Goal: Information Seeking & Learning: Learn about a topic

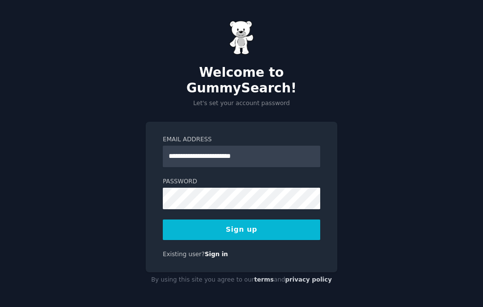
type input "**********"
click at [260, 222] on button "Sign up" at bounding box center [241, 229] width 157 height 21
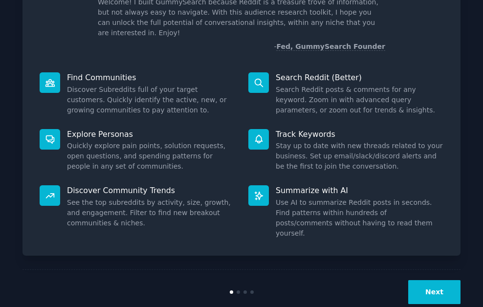
click at [430, 280] on button "Next" at bounding box center [434, 292] width 52 height 24
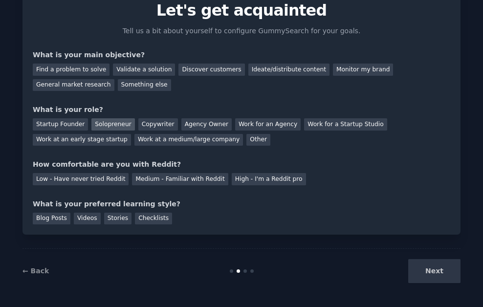
click at [108, 122] on div "Solopreneur" at bounding box center [112, 124] width 43 height 12
click at [56, 65] on div "Find a problem to solve" at bounding box center [71, 70] width 77 height 12
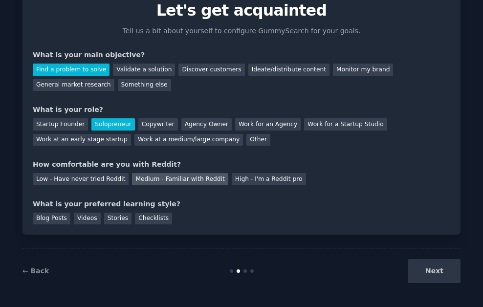
click at [179, 181] on div "Medium - Familiar with Reddit" at bounding box center [180, 179] width 96 height 12
click at [85, 220] on div "Videos" at bounding box center [87, 219] width 27 height 12
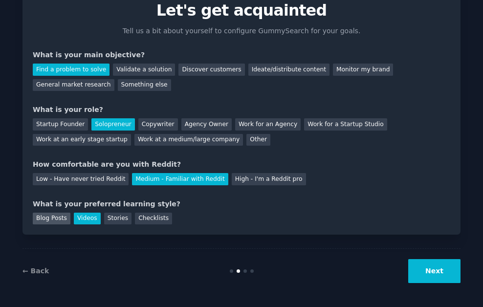
click at [41, 219] on div "Blog Posts" at bounding box center [52, 219] width 38 height 12
click at [448, 273] on button "Next" at bounding box center [434, 271] width 52 height 24
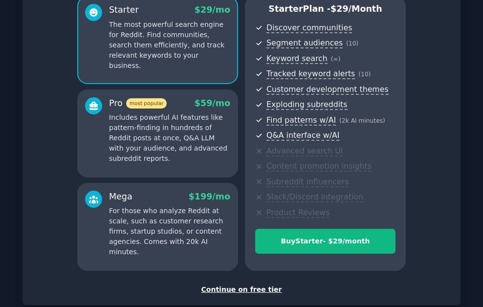
scroll to position [148, 0]
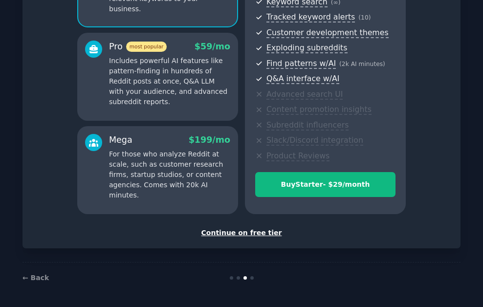
click at [235, 232] on div "Continue on free tier" at bounding box center [241, 233] width 417 height 10
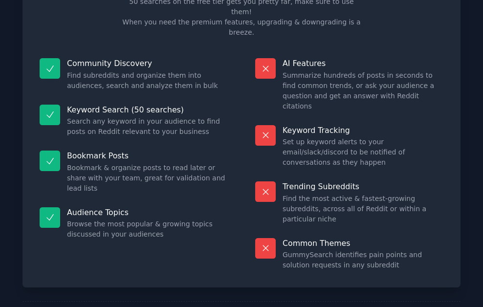
scroll to position [74, 0]
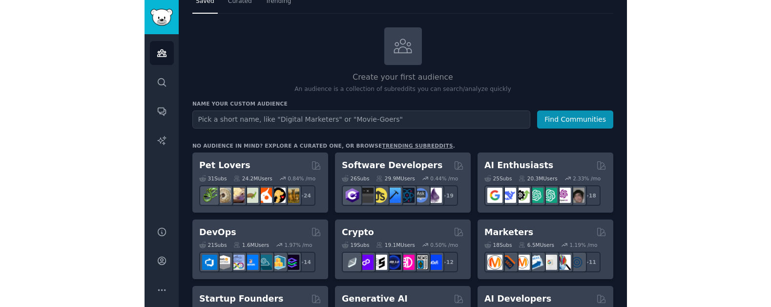
scroll to position [33, 0]
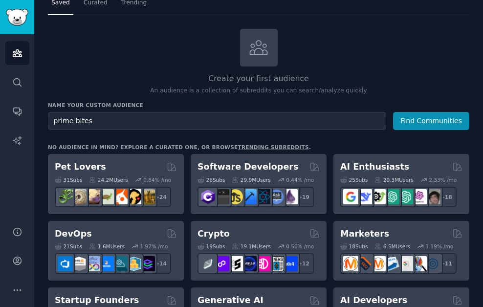
type input "prime bites"
click at [393, 112] on button "Find Communities" at bounding box center [431, 121] width 76 height 18
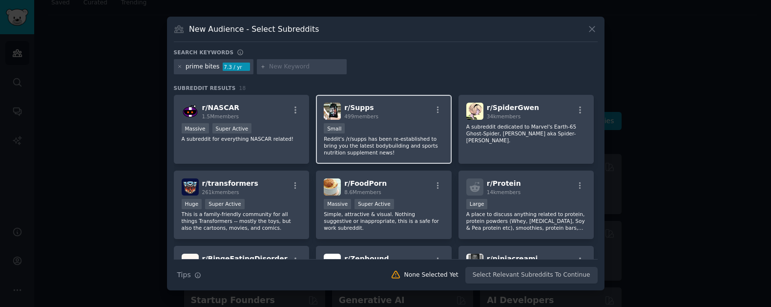
click at [390, 146] on p "Reddit's /r/supps has been re-established to bring you the latest bodybuilding …" at bounding box center [384, 145] width 120 height 21
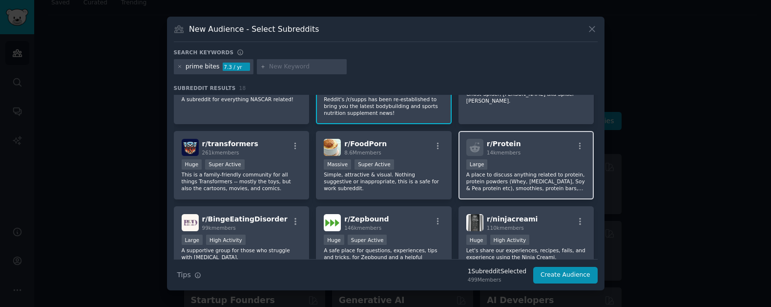
scroll to position [41, 0]
click at [482, 159] on div "Large" at bounding box center [527, 164] width 120 height 12
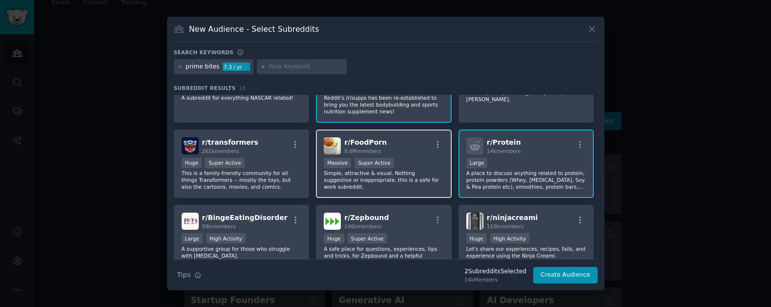
click at [384, 143] on div "r/ FoodPorn 8.6M members" at bounding box center [384, 145] width 120 height 17
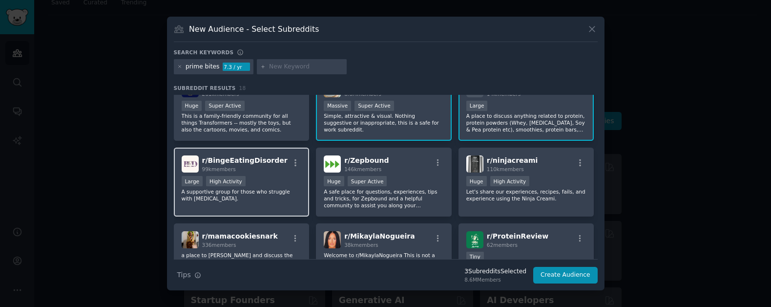
scroll to position [106, 0]
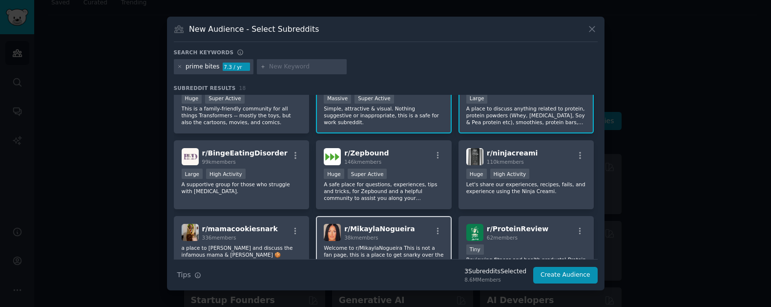
click at [358, 246] on p "Welcome to r/MikaylaNogueira This is not a fan page, this is a place to get sna…" at bounding box center [384, 254] width 120 height 21
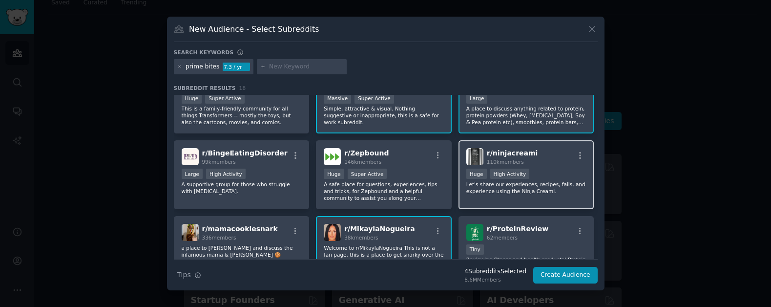
click at [482, 191] on p "Let's share our experiences, recipes, fails, and experience using the Ninja Cre…" at bounding box center [527, 188] width 120 height 14
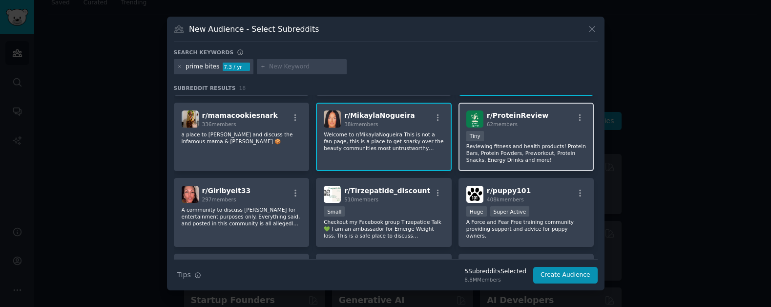
click at [482, 152] on p "Reviewing fitness and health products! Protein Bars, Protein Powders, Preworkou…" at bounding box center [527, 153] width 120 height 21
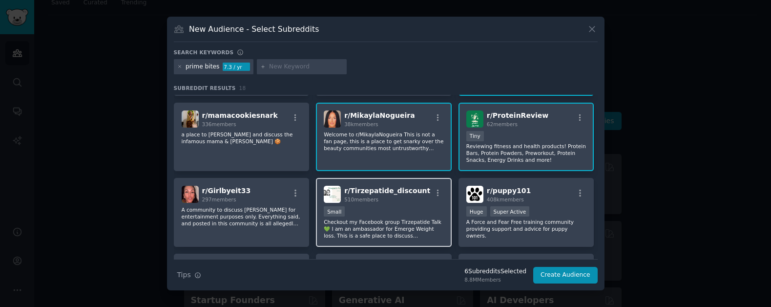
scroll to position [273, 0]
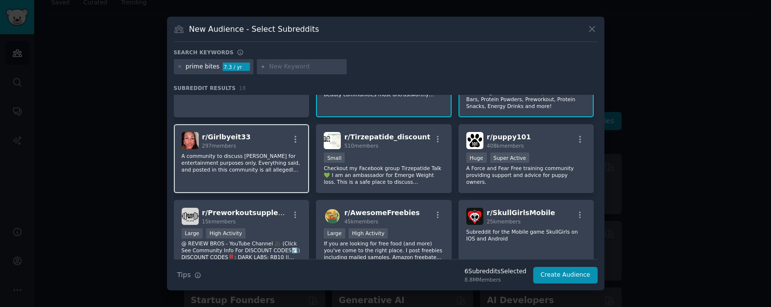
click at [243, 164] on p "A community to discuss Chrissy Roberts for entertainment purposes only. Everyth…" at bounding box center [242, 162] width 120 height 21
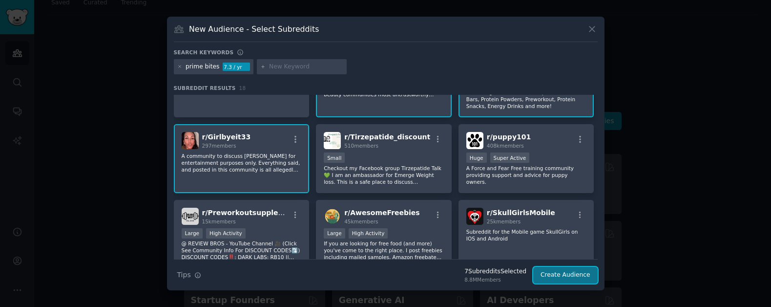
click at [482, 272] on button "Create Audience" at bounding box center [566, 275] width 64 height 17
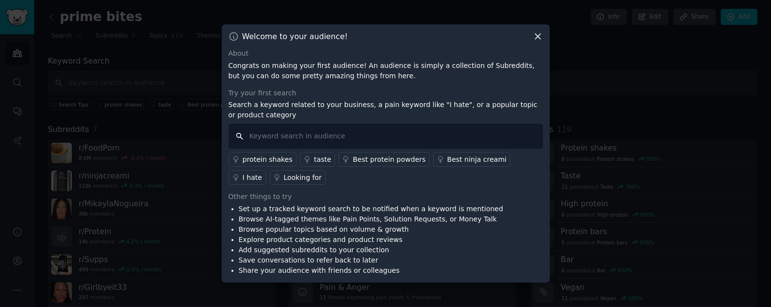
click at [323, 134] on input "text" at bounding box center [386, 136] width 315 height 25
type input "prime bites"
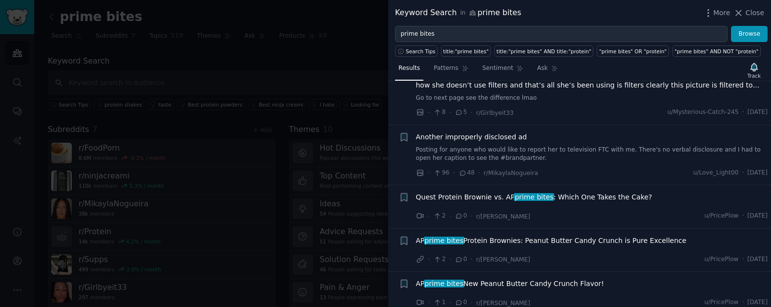
scroll to position [595, 0]
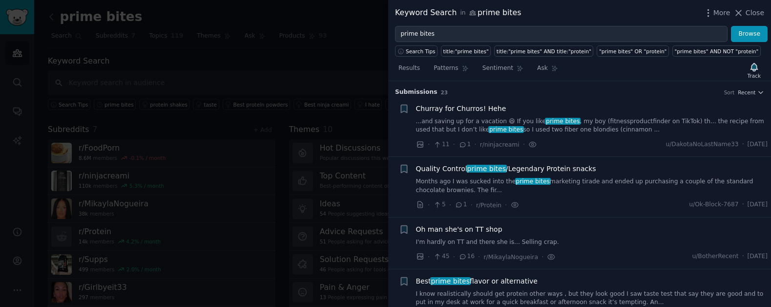
click at [462, 104] on span "Churray for Churros! Hehe" at bounding box center [461, 109] width 90 height 10
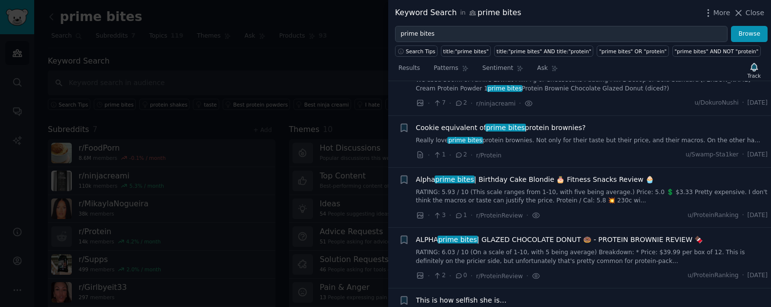
scroll to position [1177, 0]
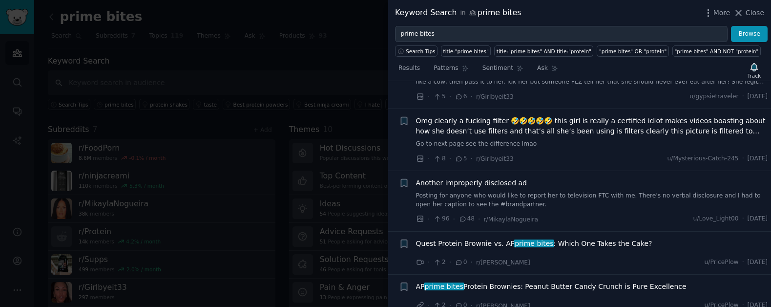
click at [487, 178] on span "Another improperly disclosed ad" at bounding box center [471, 183] width 111 height 10
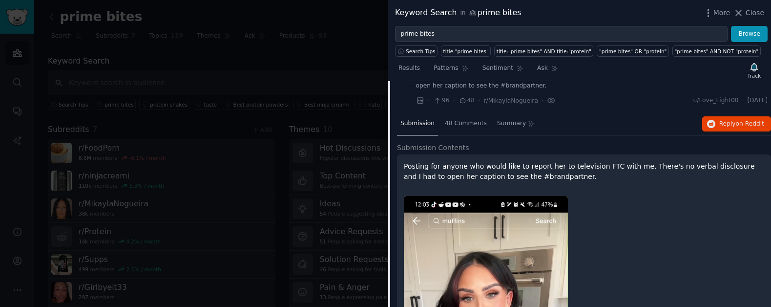
scroll to position [619, 0]
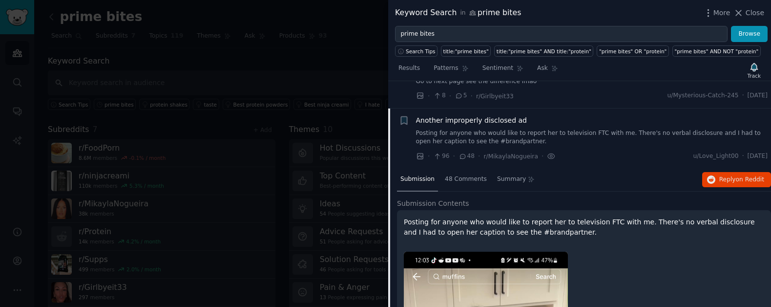
click at [511, 151] on span "r/MikaylaNogueira" at bounding box center [511, 156] width 54 height 10
click at [511, 115] on span "Another improperly disclosed ad" at bounding box center [471, 120] width 111 height 10
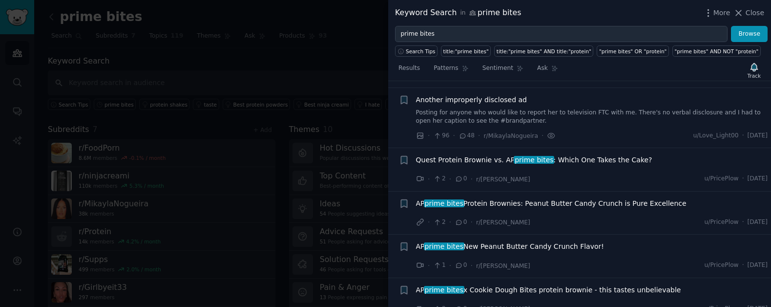
scroll to position [646, 0]
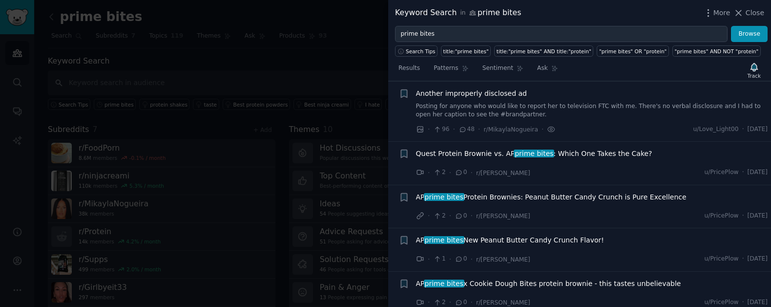
click at [550, 155] on span "Quest Protein Brownie vs. AP prime bites : Which One Takes the Cake?" at bounding box center [534, 154] width 236 height 10
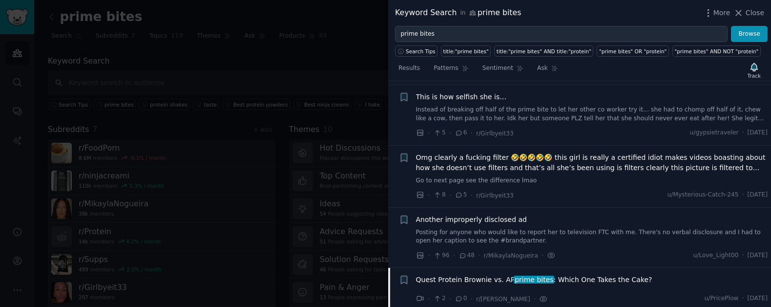
scroll to position [486, 0]
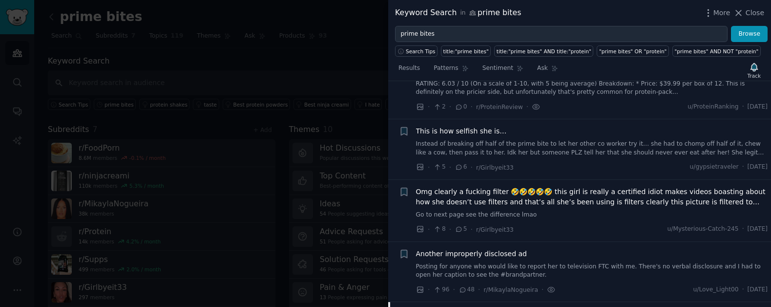
click at [505, 201] on span "Omg clearly a fucking filter 🤣🤣🤣🤣🤣 this girl is really a certified idiot makes …" at bounding box center [592, 197] width 352 height 21
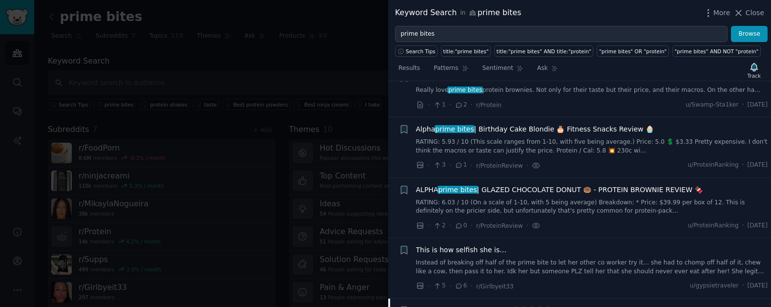
scroll to position [374, 0]
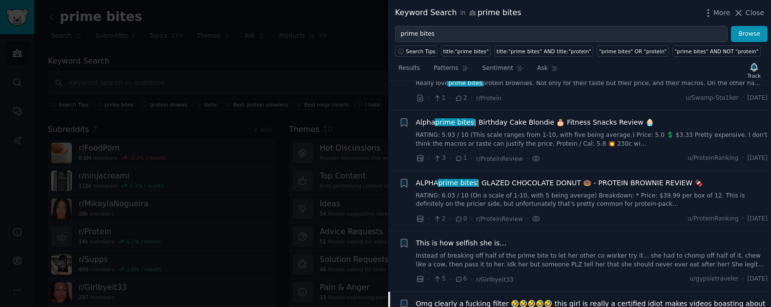
click at [505, 182] on span "ALPHA prime bites | GLAZED CHOCOLATE DONUT 🍩 - PROTEIN BROWNIE REVIEW 🍫" at bounding box center [559, 183] width 287 height 10
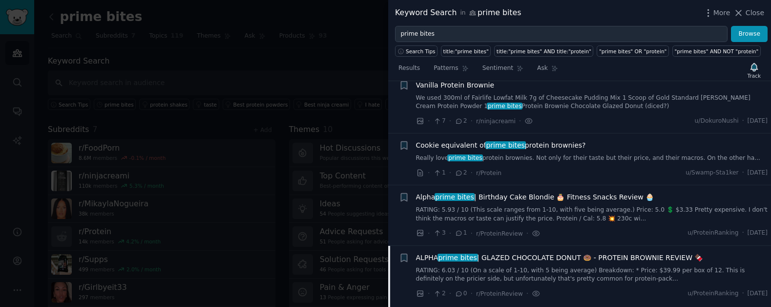
click at [512, 155] on link "Really love prime bites protein brownies. Not only for their taste but their pr…" at bounding box center [592, 158] width 352 height 9
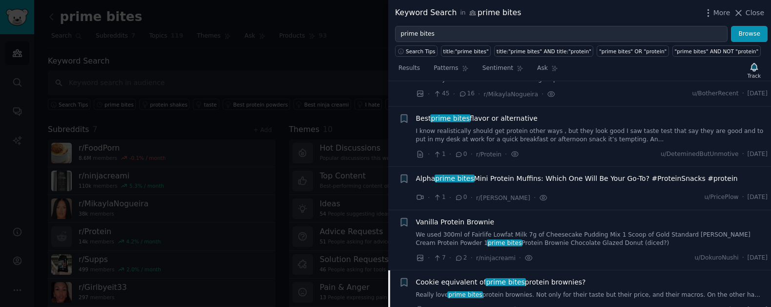
click at [516, 178] on span "Alpha prime bites Mini Protein Muffins: Which One Will Be Your Go-To? #ProteinS…" at bounding box center [577, 178] width 322 height 10
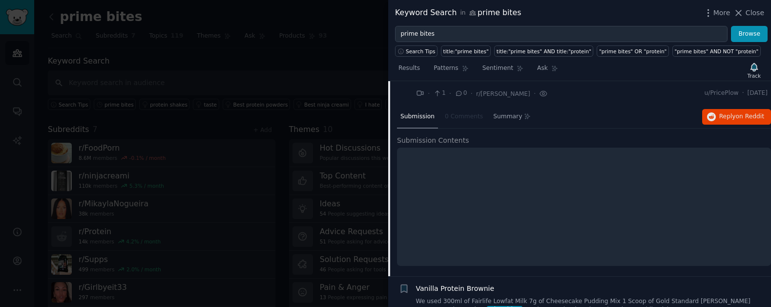
scroll to position [290, 0]
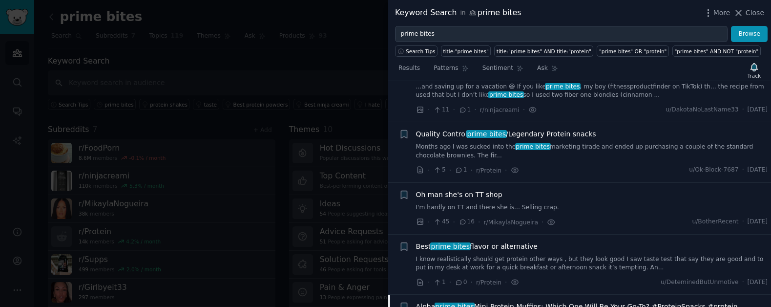
click at [529, 132] on span "Quality Control prime bites /Legendary Protein snacks" at bounding box center [506, 134] width 180 height 10
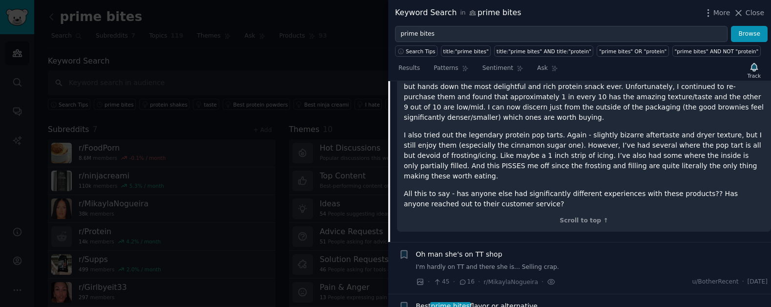
scroll to position [292, 0]
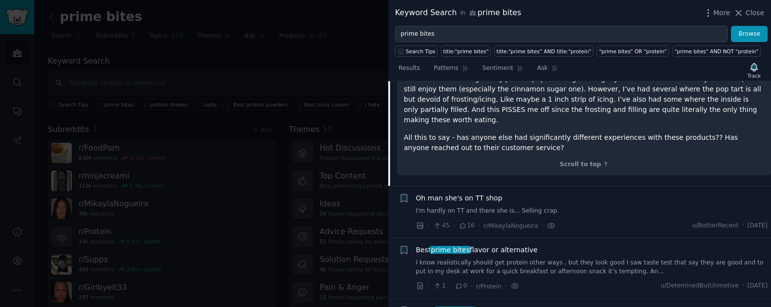
click at [483, 193] on div "Oh man she's on TT shop I'm hardly on TT and there she is... Selling crap." at bounding box center [592, 204] width 352 height 22
click at [476, 193] on span "Oh man she's on TT shop" at bounding box center [459, 198] width 86 height 10
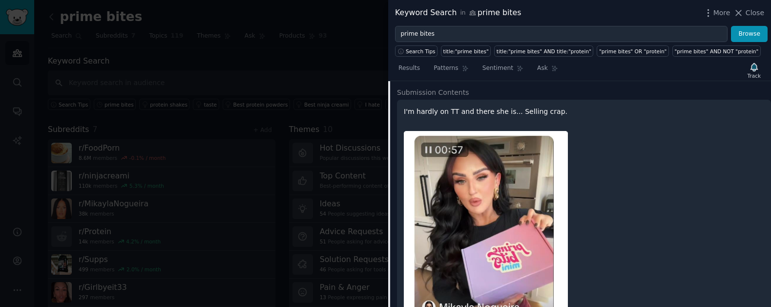
scroll to position [142, 0]
